Goal: Contribute content

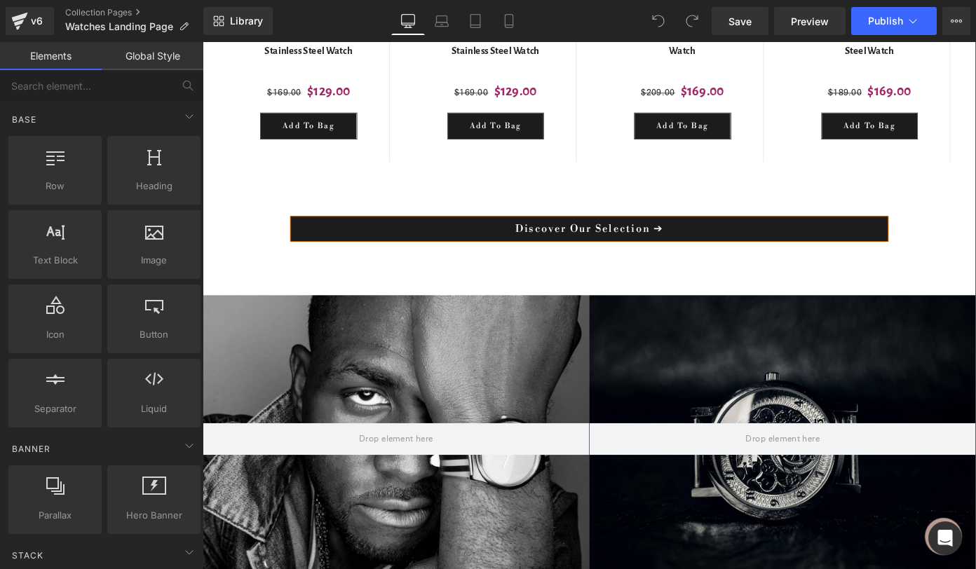
scroll to position [782, 0]
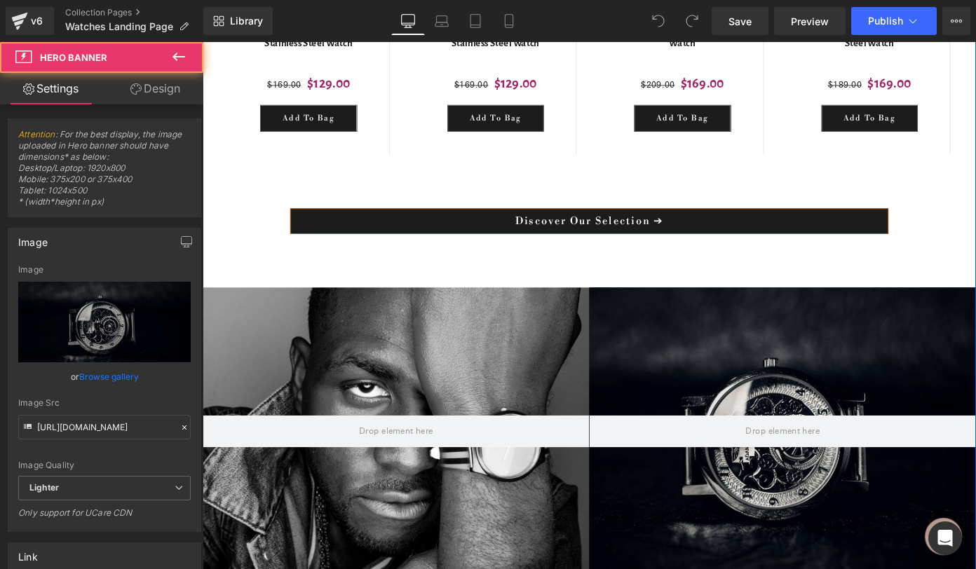
click at [633, 365] on div at bounding box center [839, 469] width 424 height 316
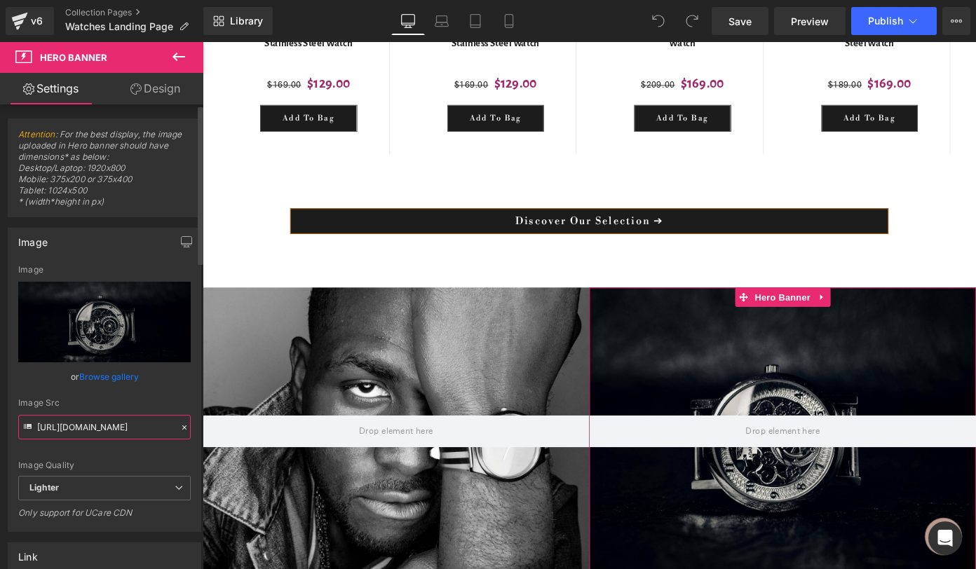
click at [126, 435] on input "[URL][DOMAIN_NAME]" at bounding box center [104, 427] width 172 height 25
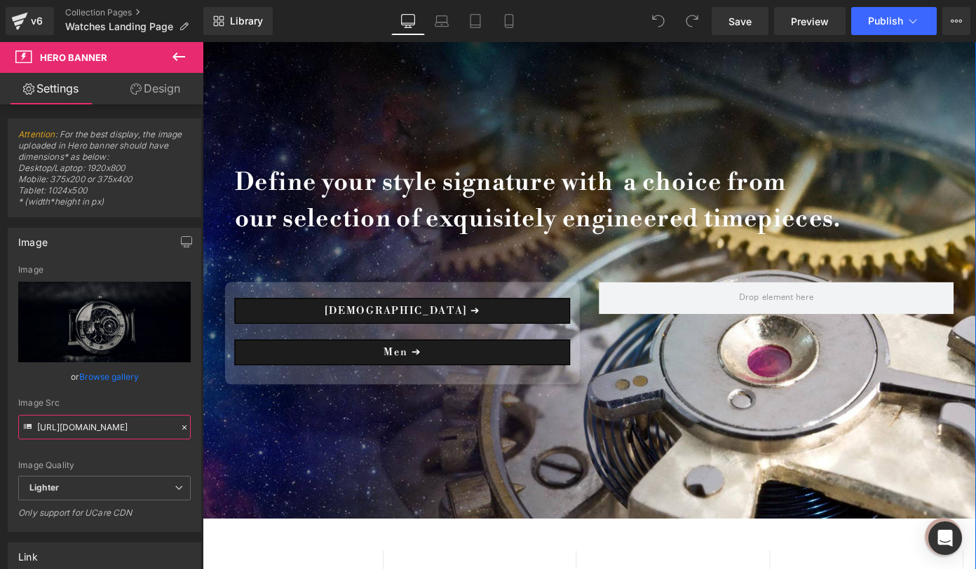
scroll to position [1366, 0]
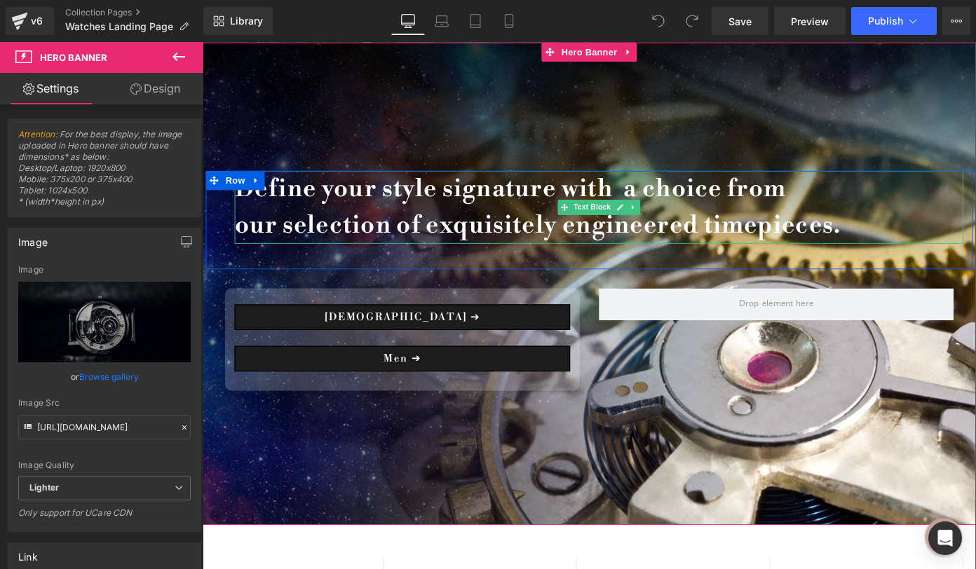
click at [562, 215] on b "Define your style signature with a choice from our selection of exquisitely eng…" at bounding box center [570, 223] width 665 height 73
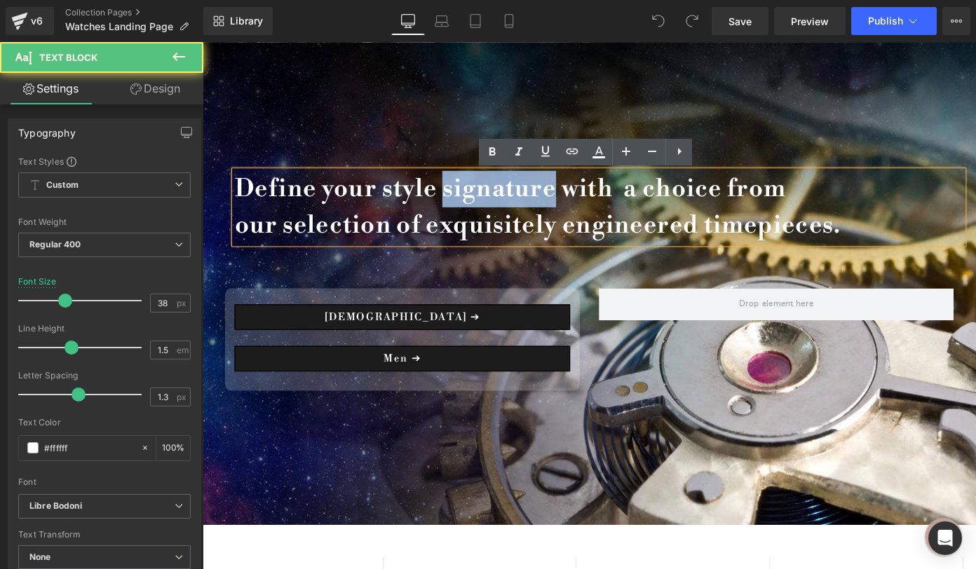
click at [562, 215] on b "Define your style signature with a choice from our selection of exquisitely eng…" at bounding box center [570, 223] width 665 height 73
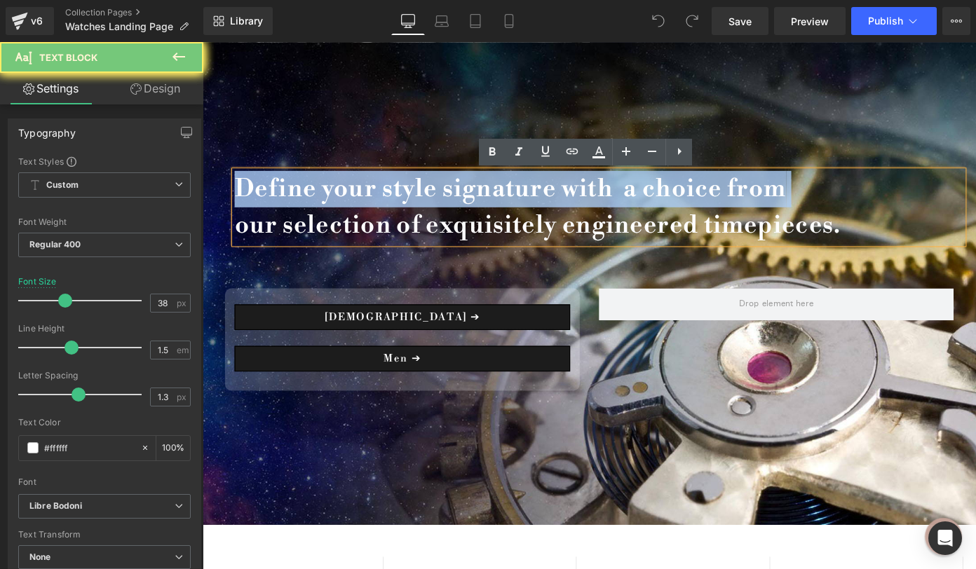
click at [562, 215] on b "Define your style signature with a choice from our selection of exquisitely eng…" at bounding box center [570, 223] width 665 height 73
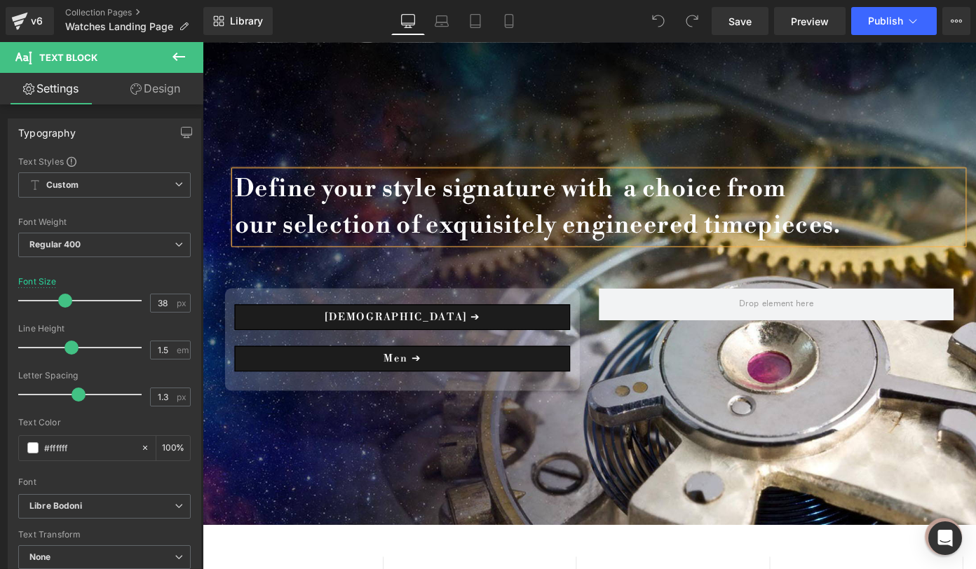
scroll to position [11782, 838]
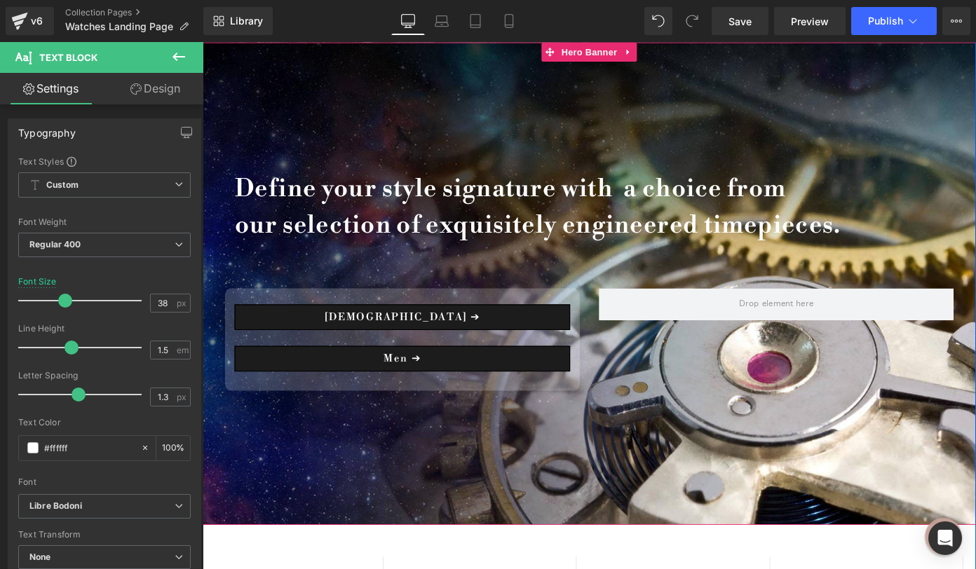
click at [858, 123] on div at bounding box center [627, 307] width 848 height 529
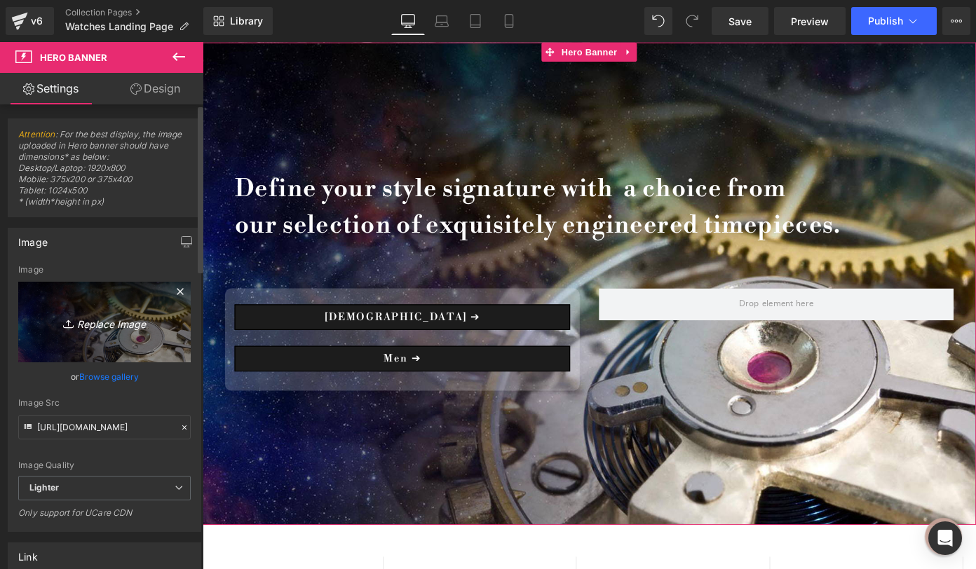
click at [116, 325] on icon "Replace Image" at bounding box center [104, 322] width 112 height 18
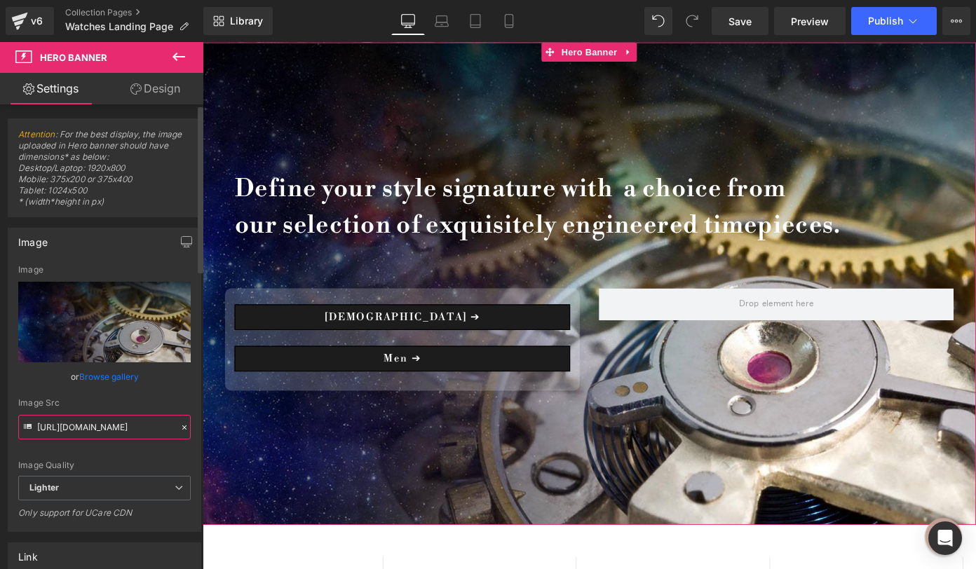
click at [125, 424] on input "[URL][DOMAIN_NAME]" at bounding box center [104, 427] width 172 height 25
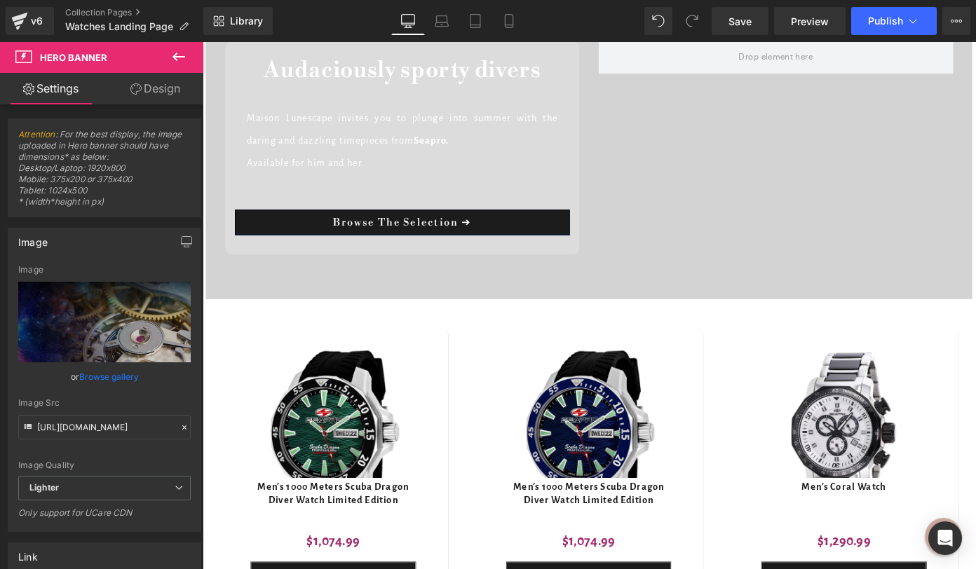
scroll to position [5913, 0]
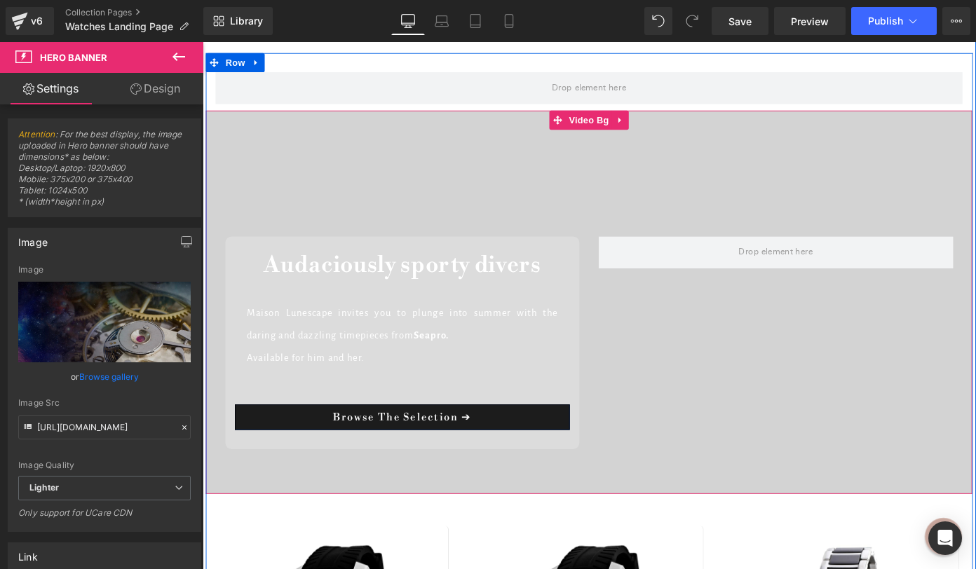
click at [560, 219] on div at bounding box center [626, 327] width 841 height 421
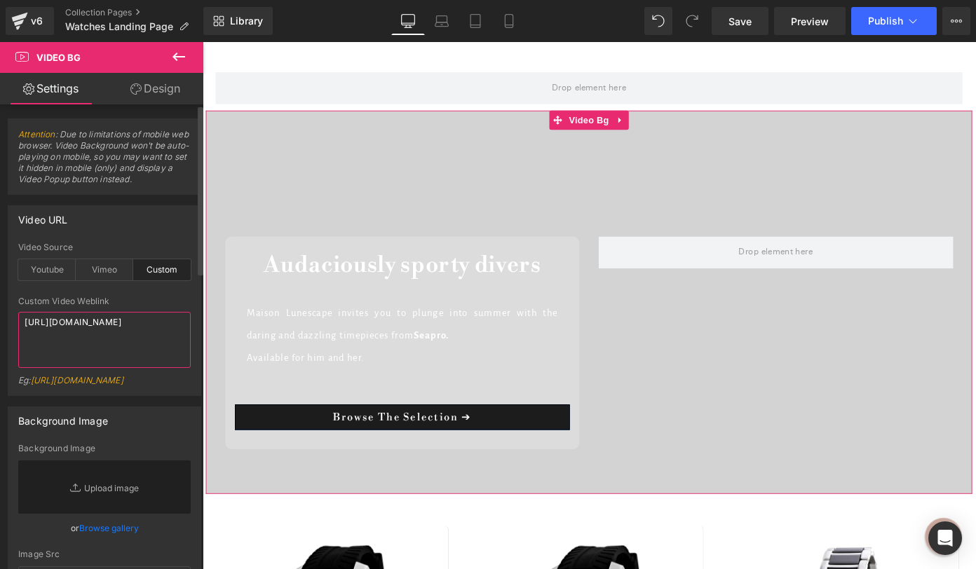
click at [106, 332] on textarea "[URL][DOMAIN_NAME]" at bounding box center [104, 340] width 172 height 56
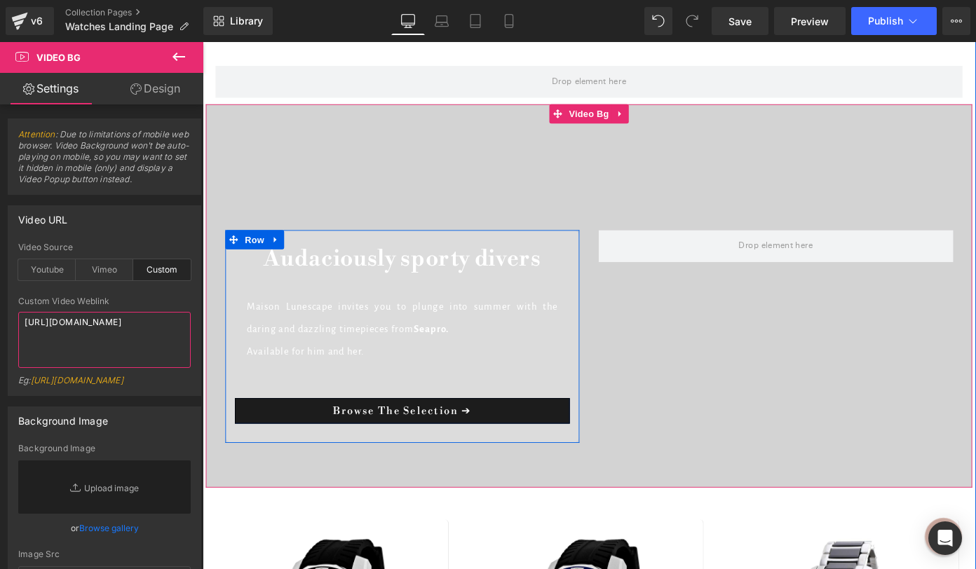
scroll to position [5921, 0]
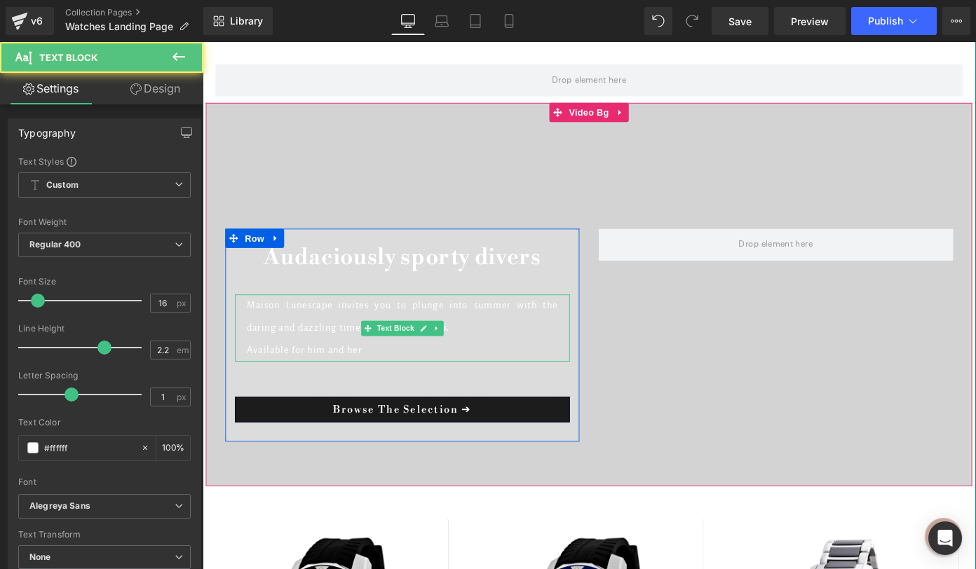
click at [308, 368] on p "Maison Lunescape invites you to plunge into summer with the daring and dazzling…" at bounding box center [421, 356] width 341 height 74
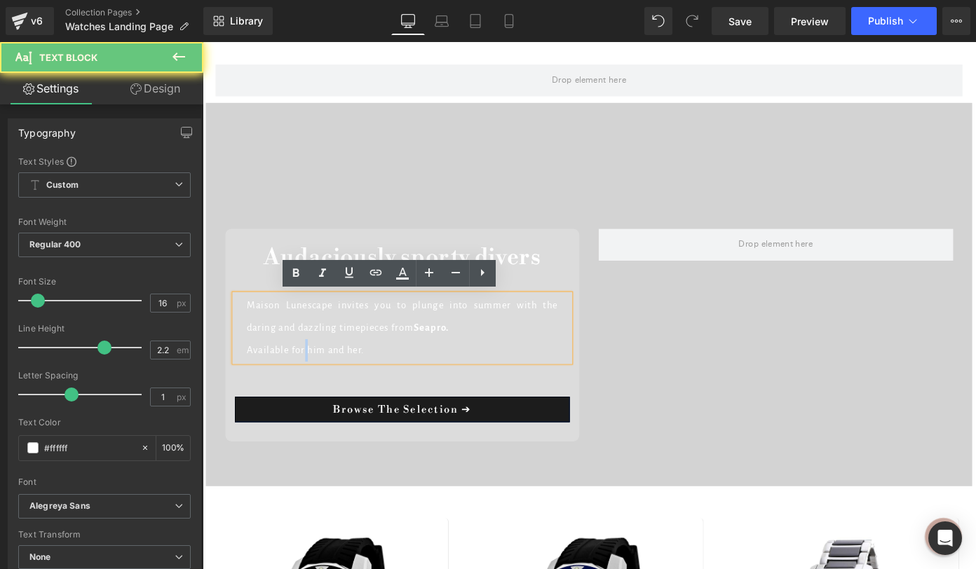
click at [308, 368] on p "Maison Lunescape invites you to plunge into summer with the daring and dazzling…" at bounding box center [421, 356] width 341 height 74
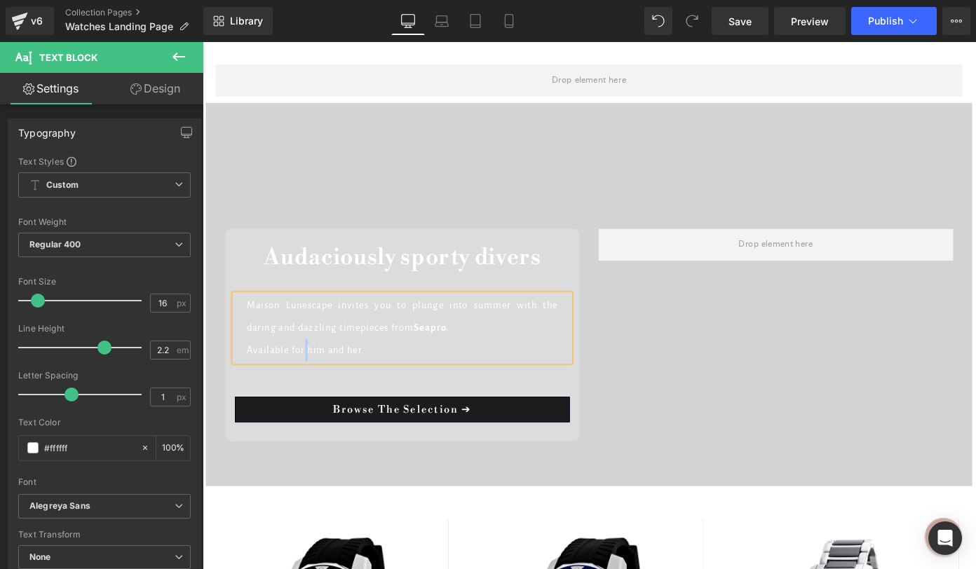
copy p "Maison Lunescape invites you to plunge into summer with the daring and dazzling…"
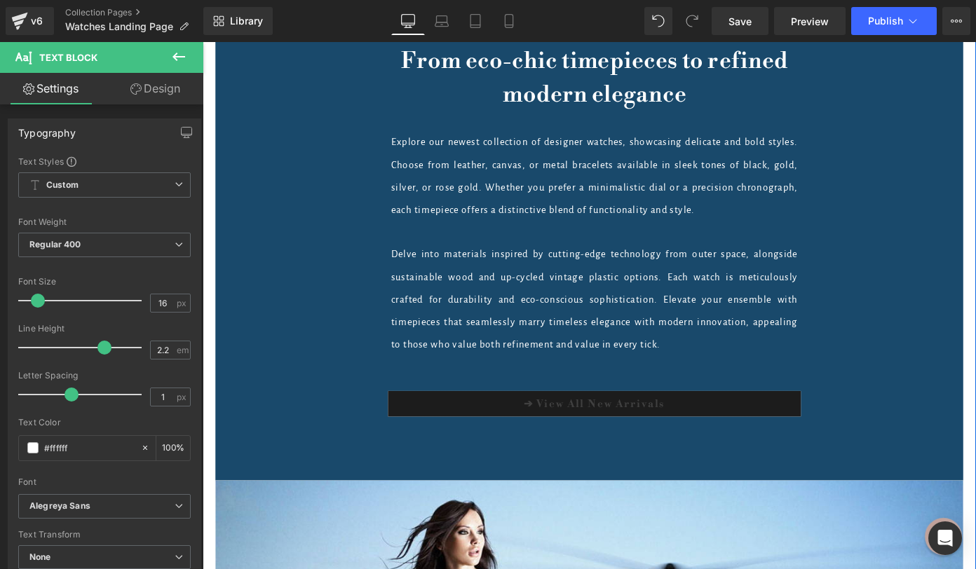
scroll to position [7317, 0]
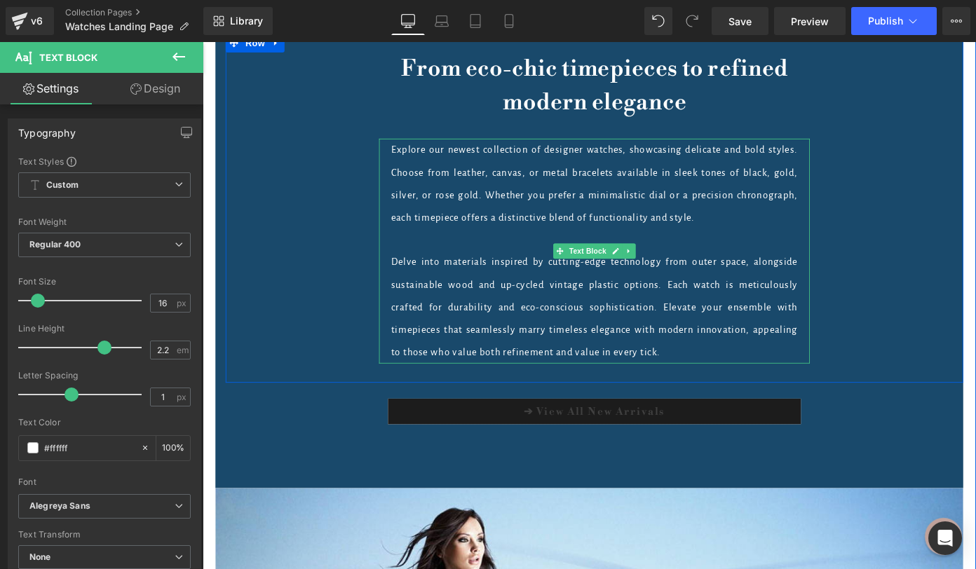
click at [509, 294] on p "Delve into materials inspired by cutting-edge technology from outer space, alon…" at bounding box center [632, 332] width 446 height 123
